Goal: Task Accomplishment & Management: Use online tool/utility

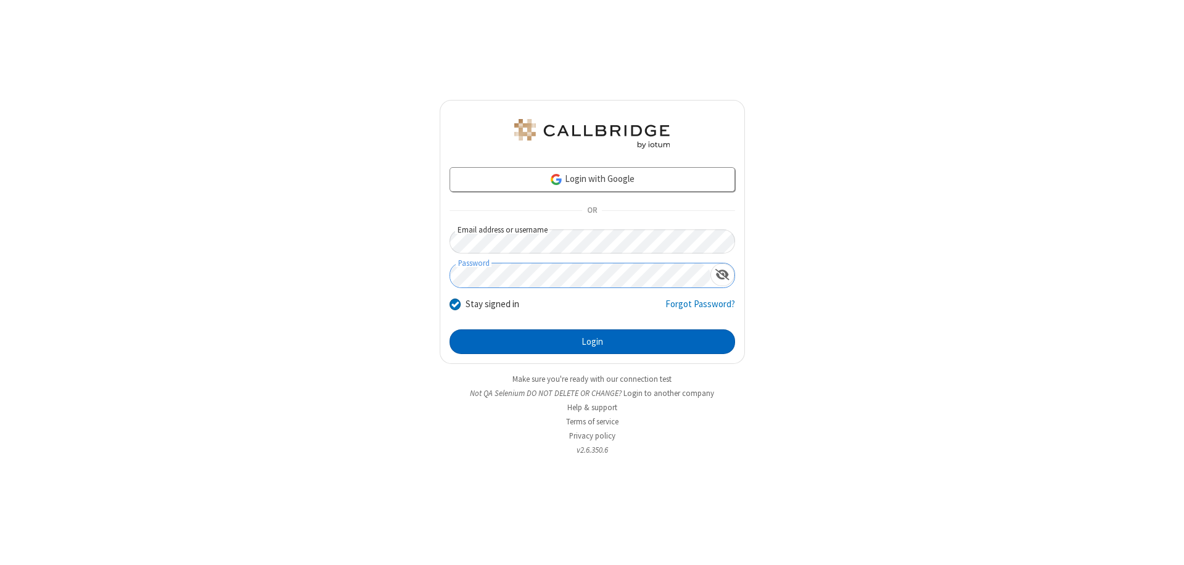
click at [592, 342] on button "Login" at bounding box center [593, 341] width 286 height 25
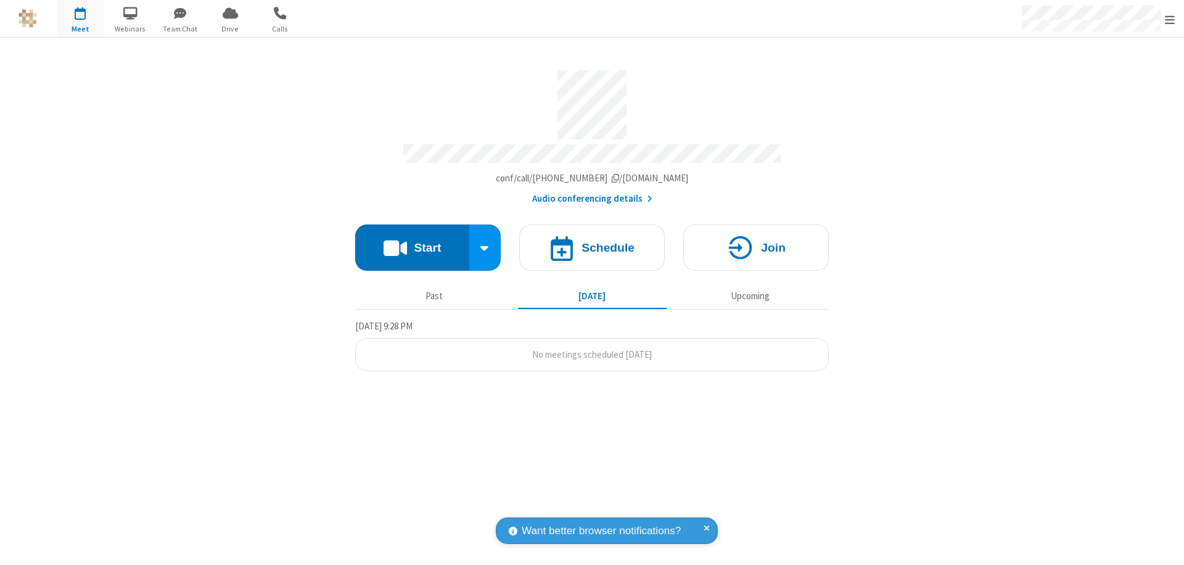
click at [1170, 19] on span "Open menu" at bounding box center [1170, 20] width 10 height 12
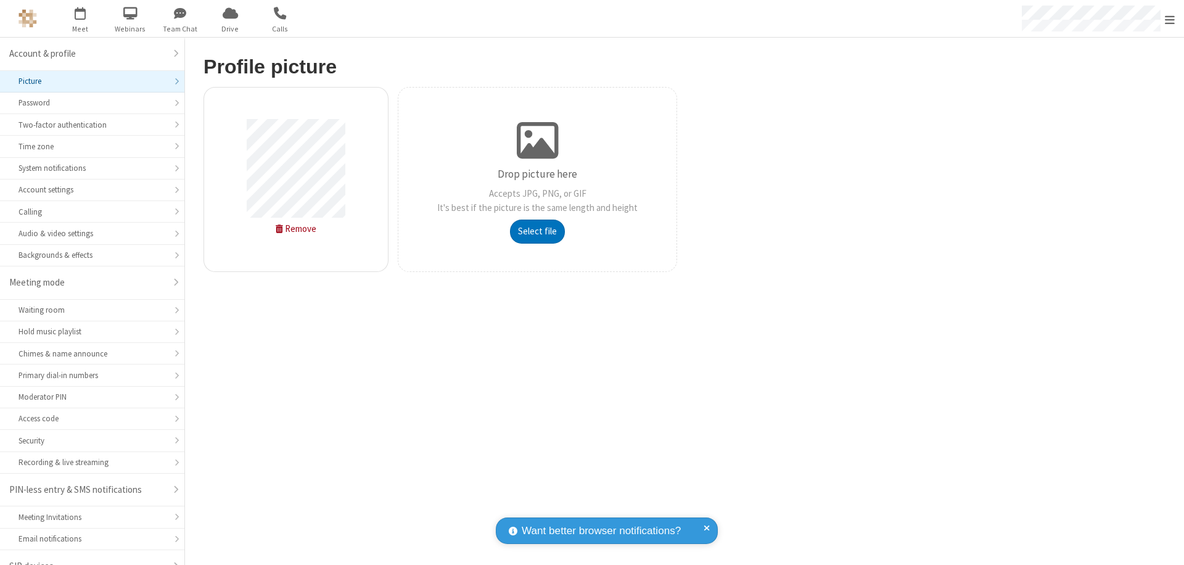
scroll to position [17, 0]
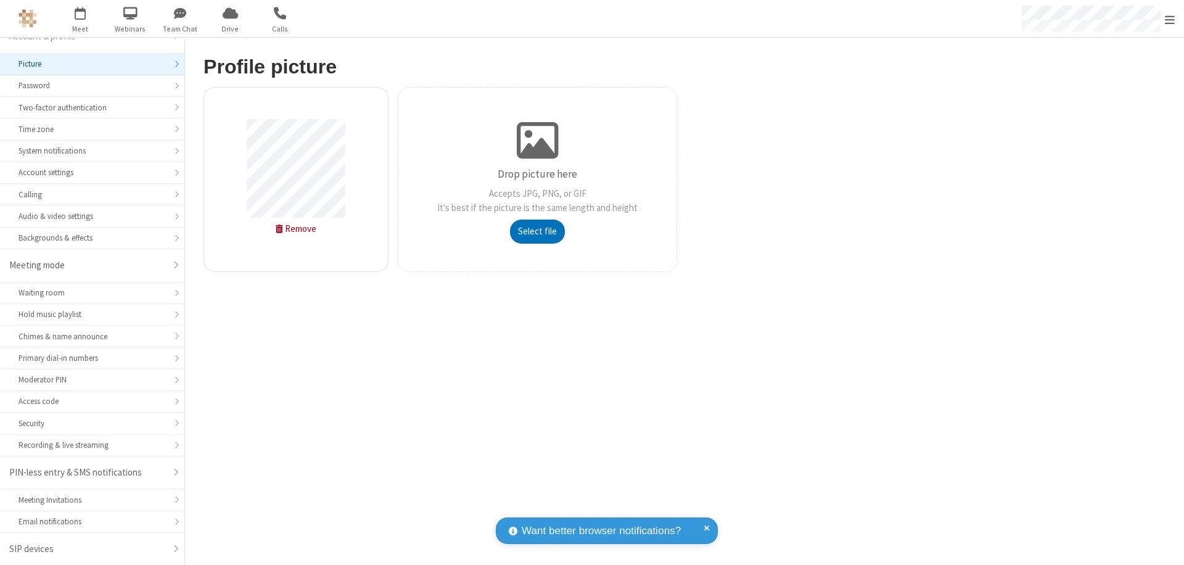
type input "C:\fakepath\avatar_image_test_2.jpg"
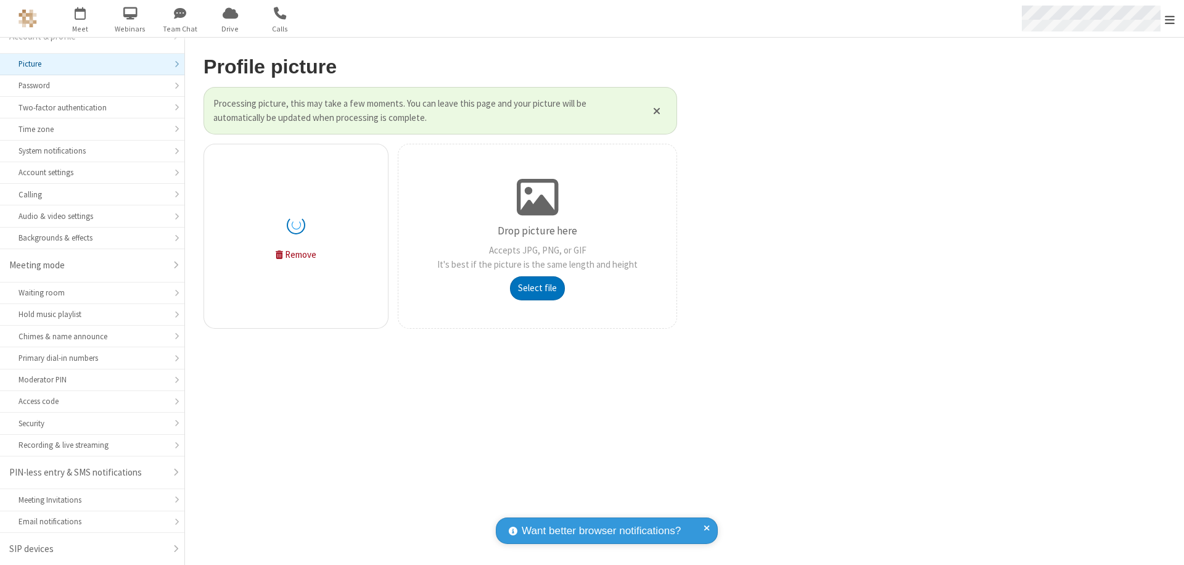
click at [1170, 19] on span "Open menu" at bounding box center [1170, 20] width 10 height 12
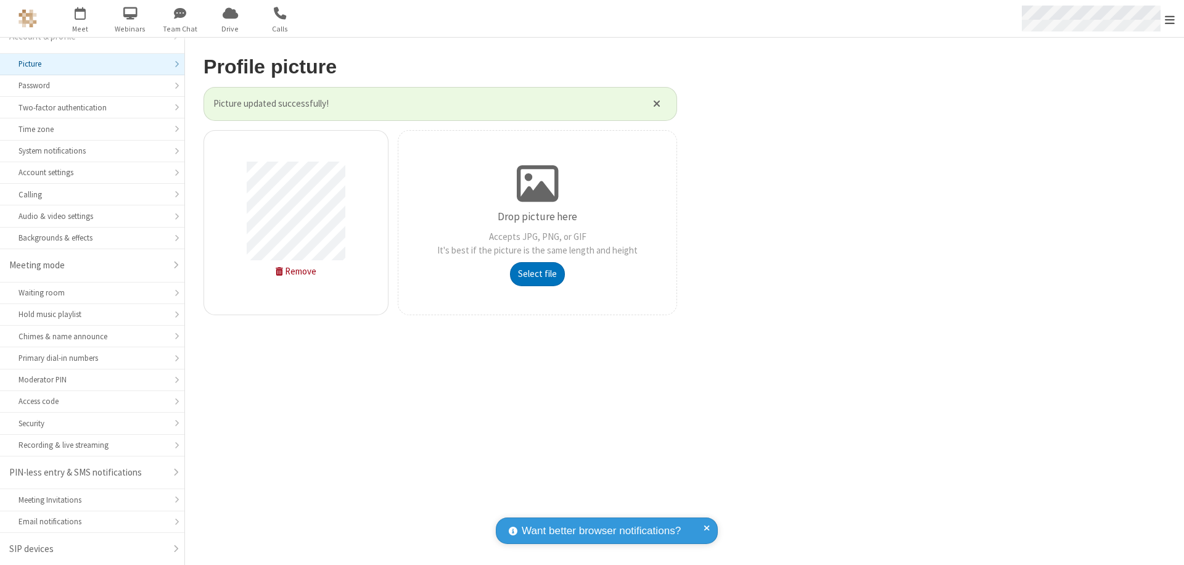
click at [80, 18] on span "button" at bounding box center [80, 12] width 46 height 21
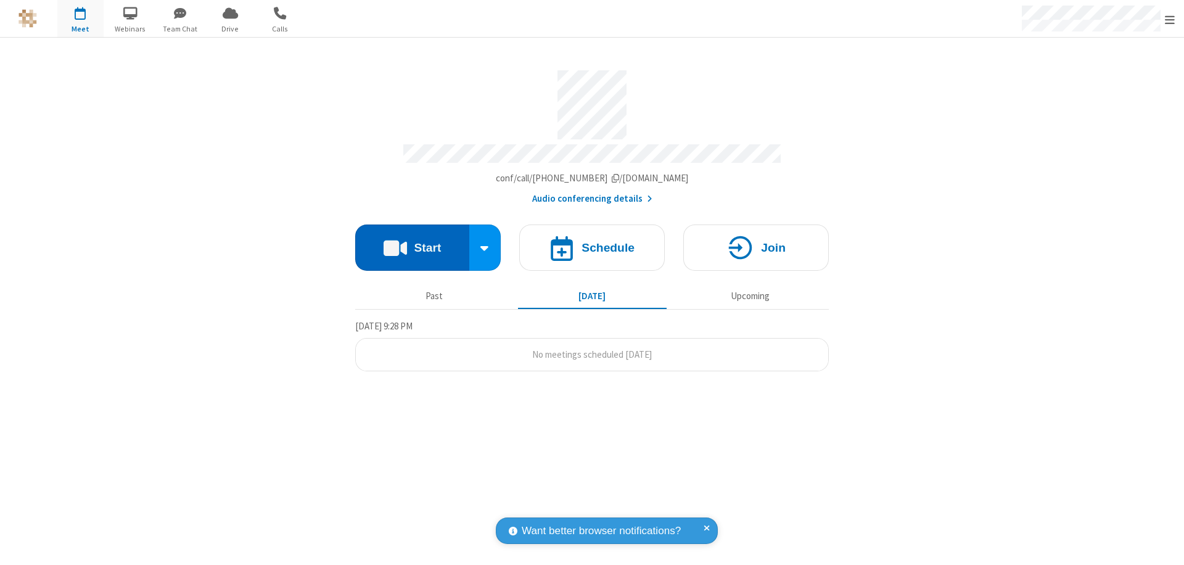
click at [412, 242] on button "Start" at bounding box center [412, 247] width 114 height 46
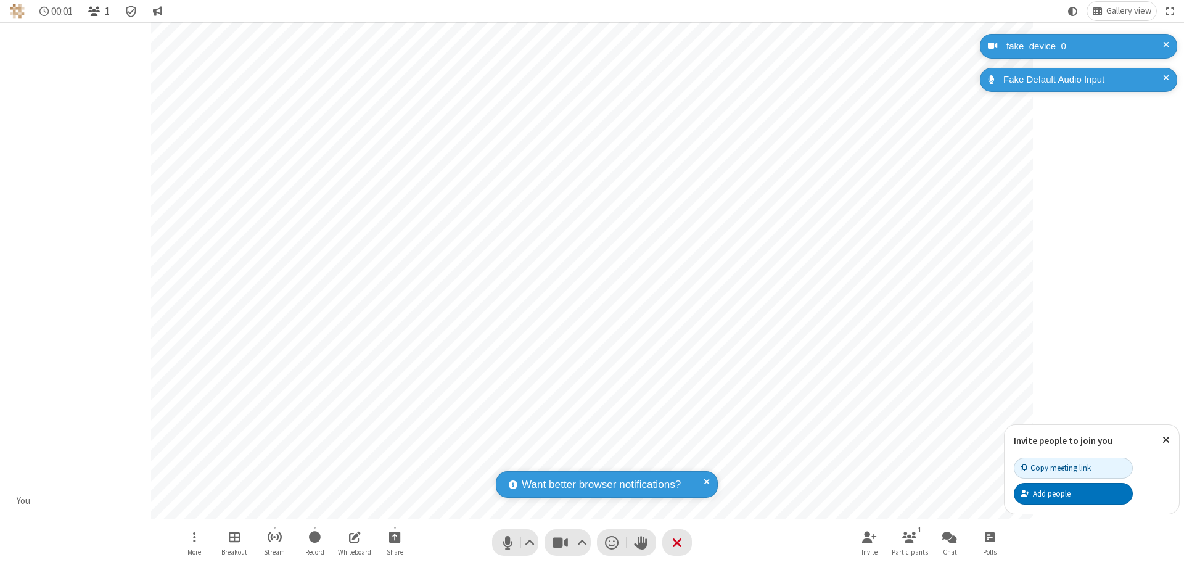
click at [96, 11] on span "Open participant list" at bounding box center [94, 12] width 12 height 12
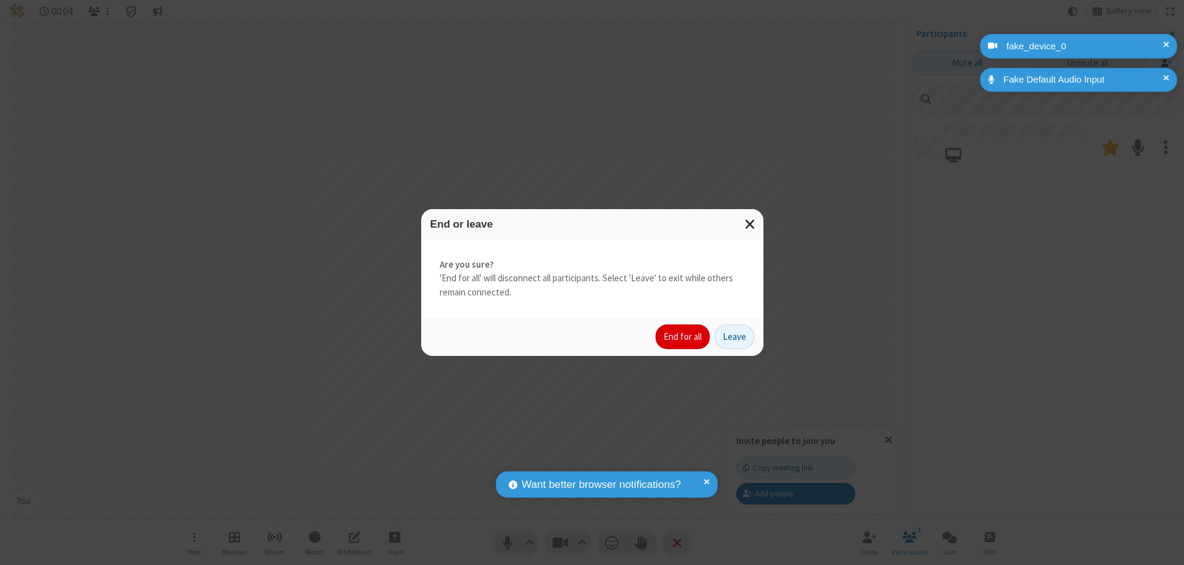
click at [683, 337] on button "End for all" at bounding box center [682, 336] width 54 height 25
